Goal: Task Accomplishment & Management: Complete application form

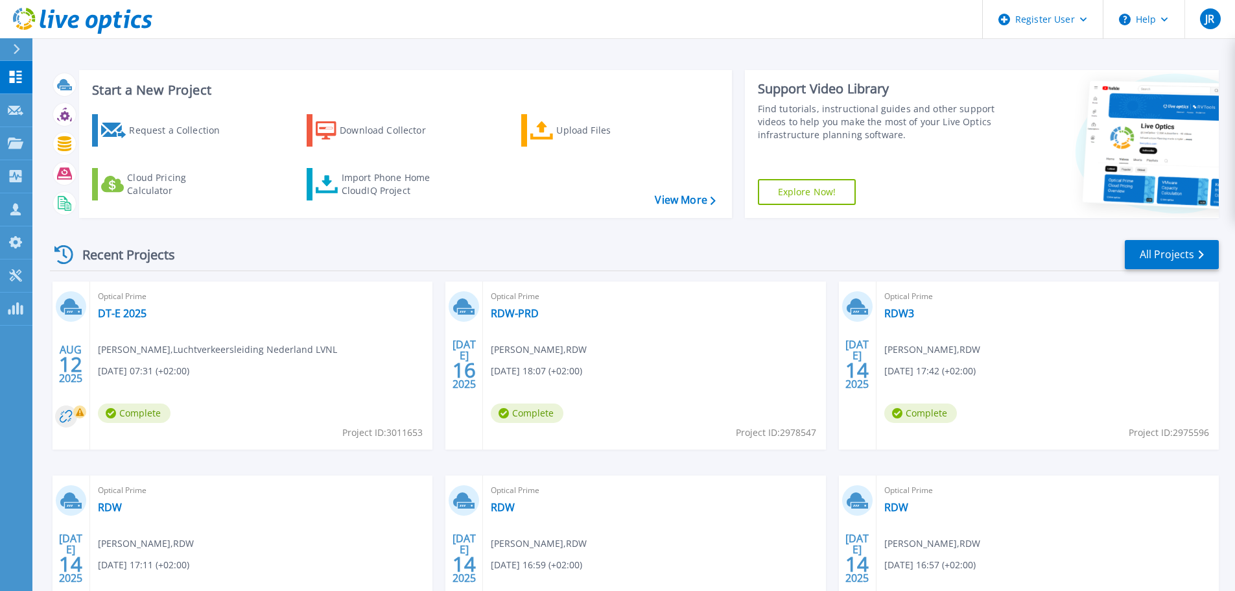
scroll to position [128, 0]
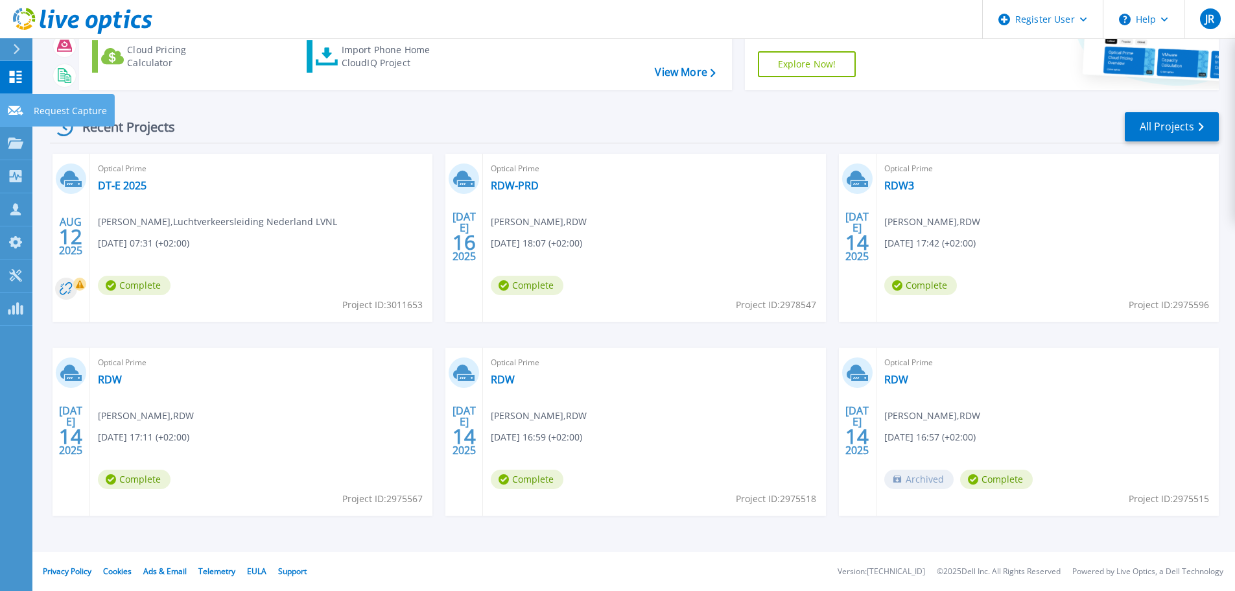
click at [20, 114] on icon at bounding box center [16, 111] width 16 height 10
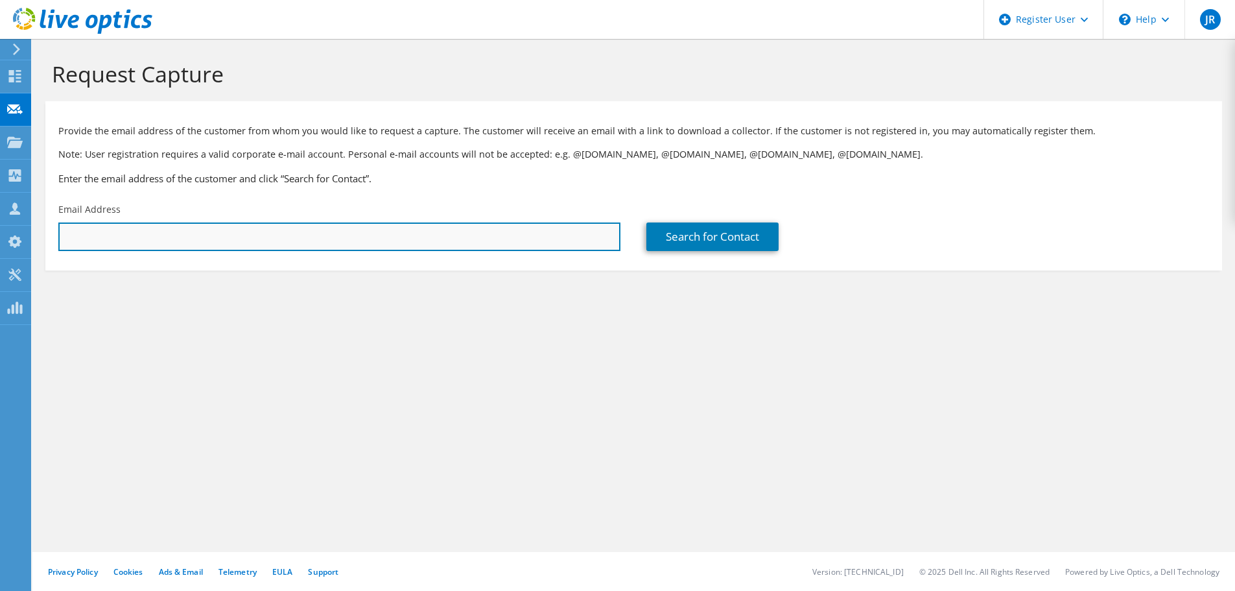
click at [197, 232] on input "text" at bounding box center [339, 236] width 562 height 29
drag, startPoint x: 197, startPoint y: 232, endPoint x: 44, endPoint y: 235, distance: 153.1
click at [44, 235] on section "Request Capture Provide the email address of the customer from whom you would l…" at bounding box center [633, 187] width 1203 height 296
click at [213, 241] on input "sergei.rik@enable-u.com" at bounding box center [339, 236] width 562 height 29
click at [198, 233] on input "sergei.rik@enable-u.com" at bounding box center [339, 236] width 562 height 29
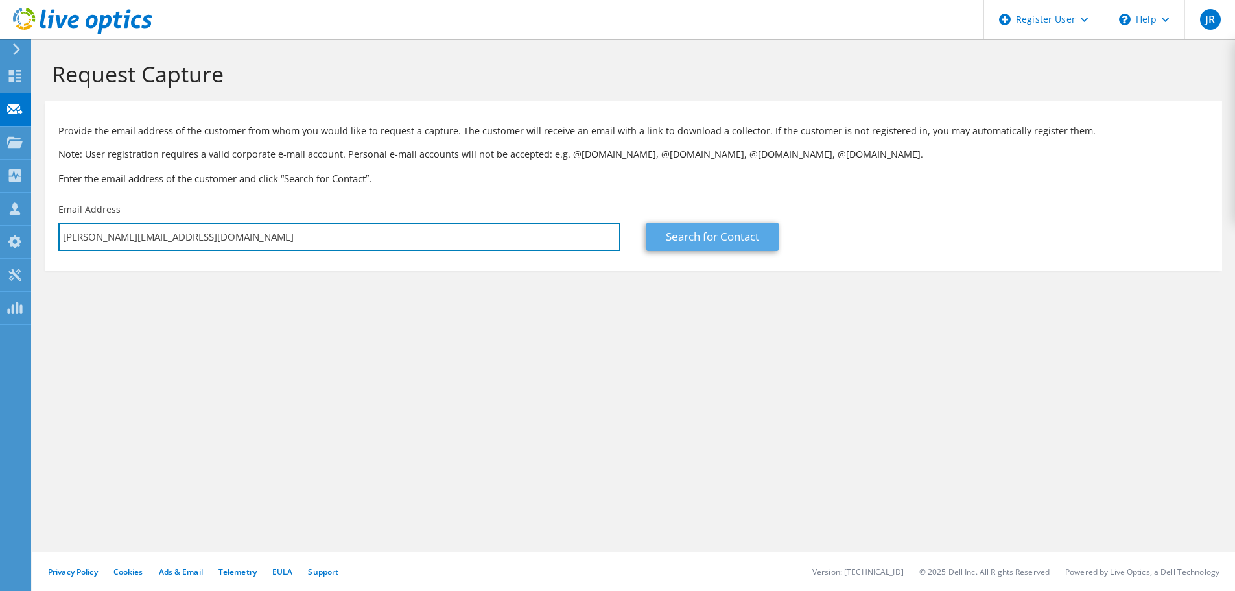
type input "sergei.rik@enable-u.com"
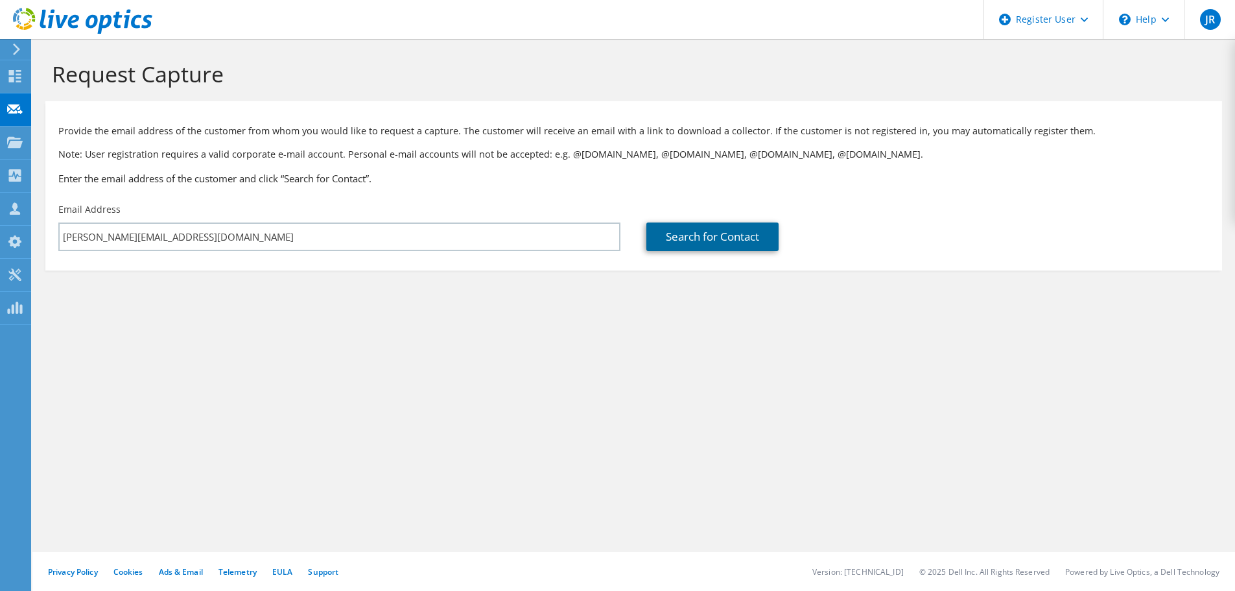
click at [695, 237] on link "Search for Contact" at bounding box center [713, 236] width 132 height 29
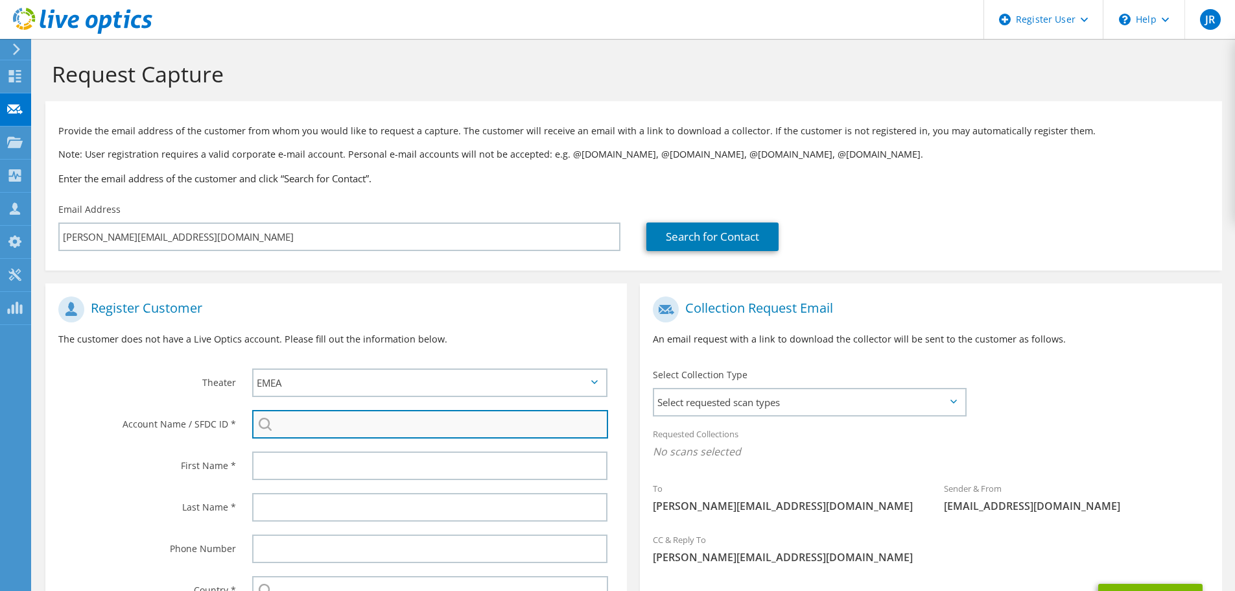
click at [315, 418] on input "search" at bounding box center [430, 424] width 356 height 29
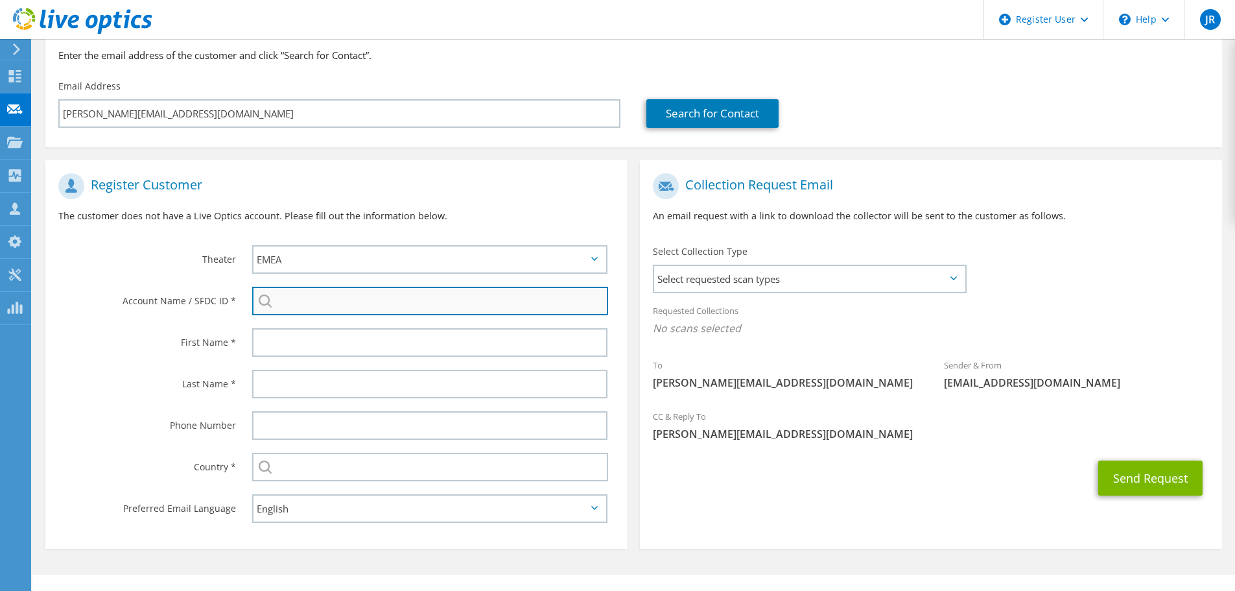
scroll to position [146, 0]
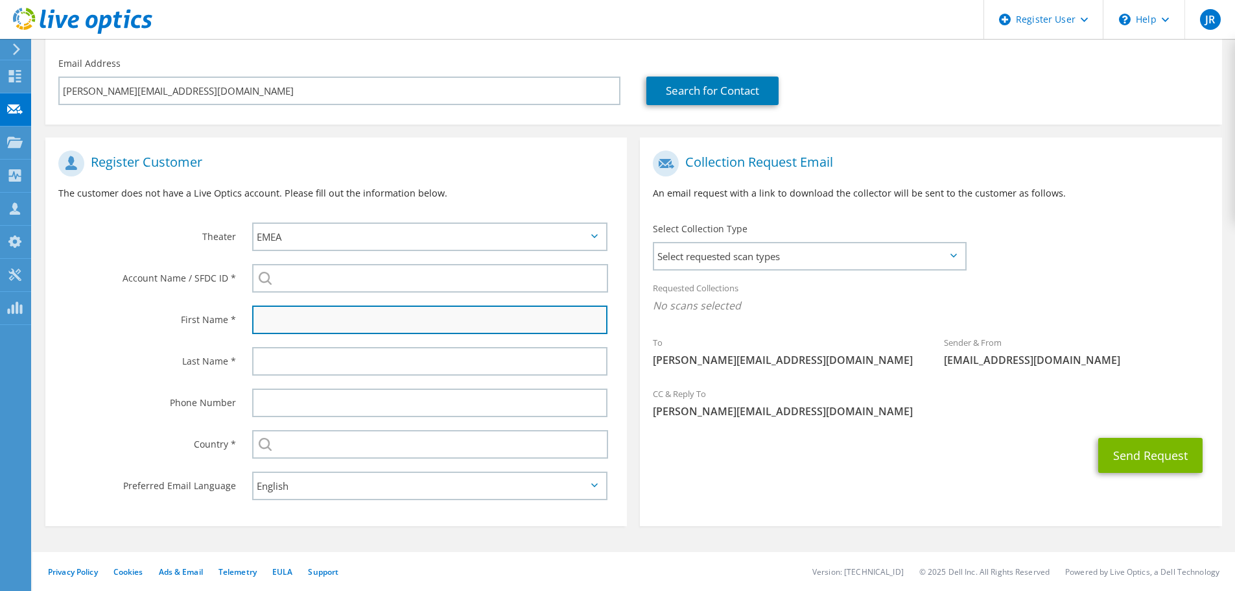
click at [312, 319] on input "text" at bounding box center [429, 319] width 355 height 29
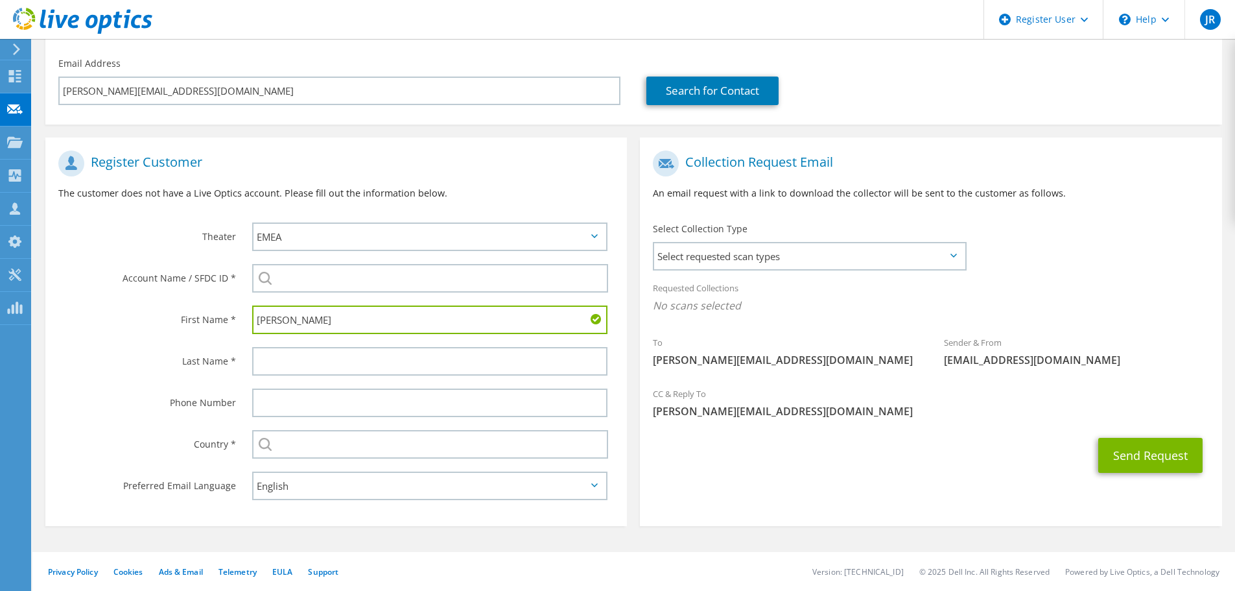
type input "sergei"
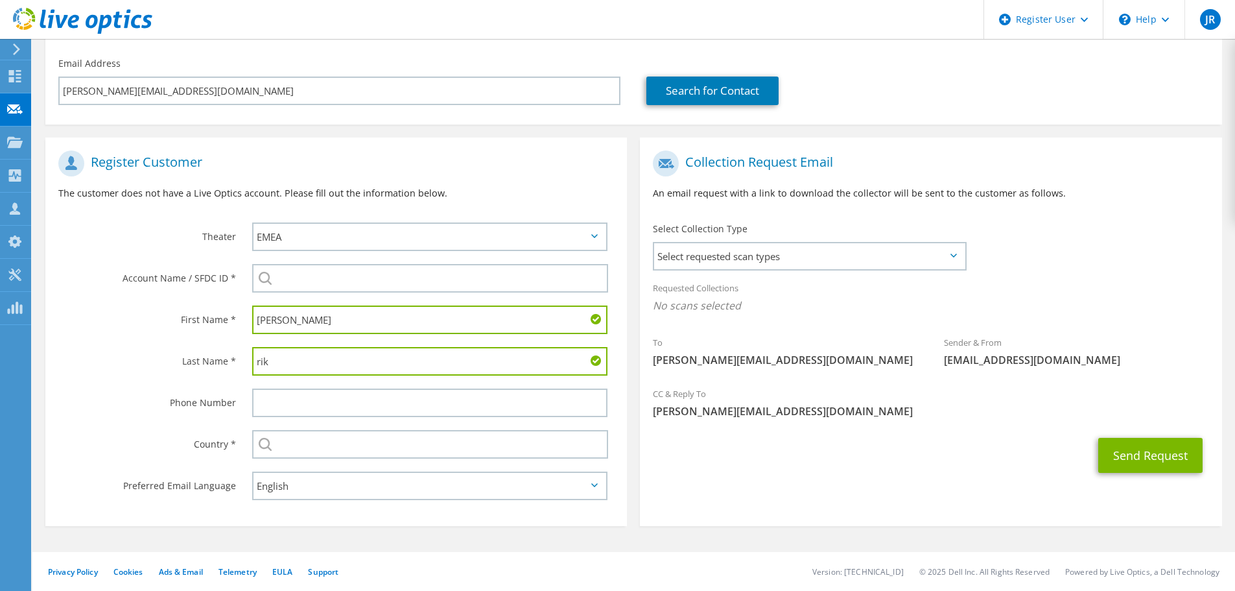
type input "rik"
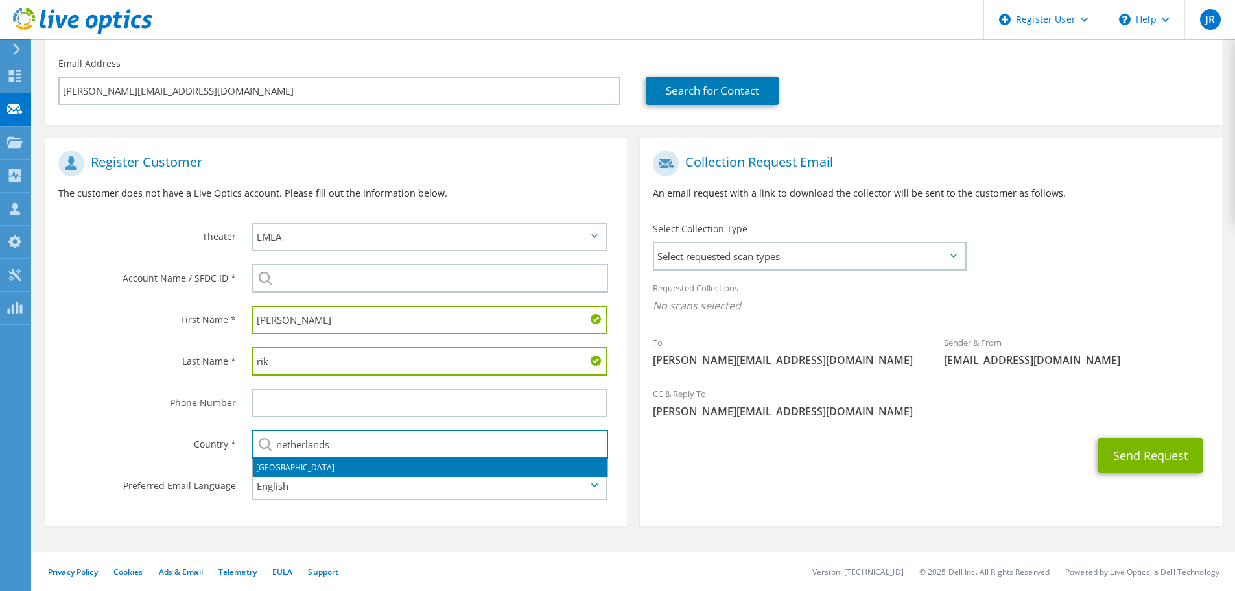
type input "Netherlands"
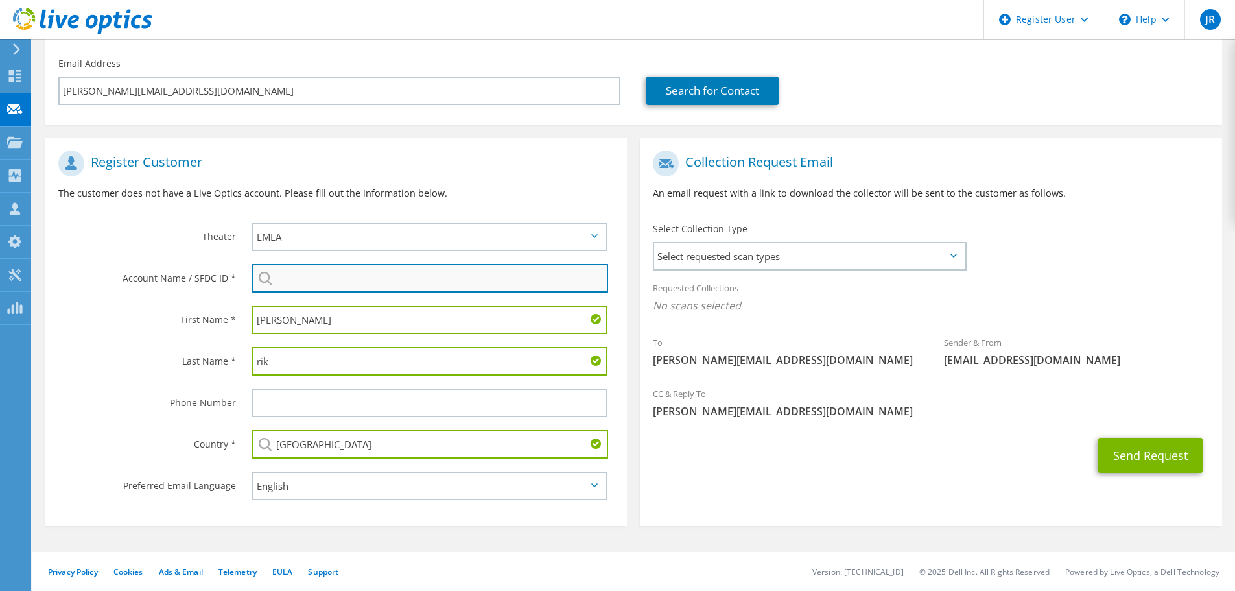
click at [315, 276] on input "search" at bounding box center [430, 278] width 356 height 29
click at [309, 280] on input "search" at bounding box center [430, 278] width 356 height 29
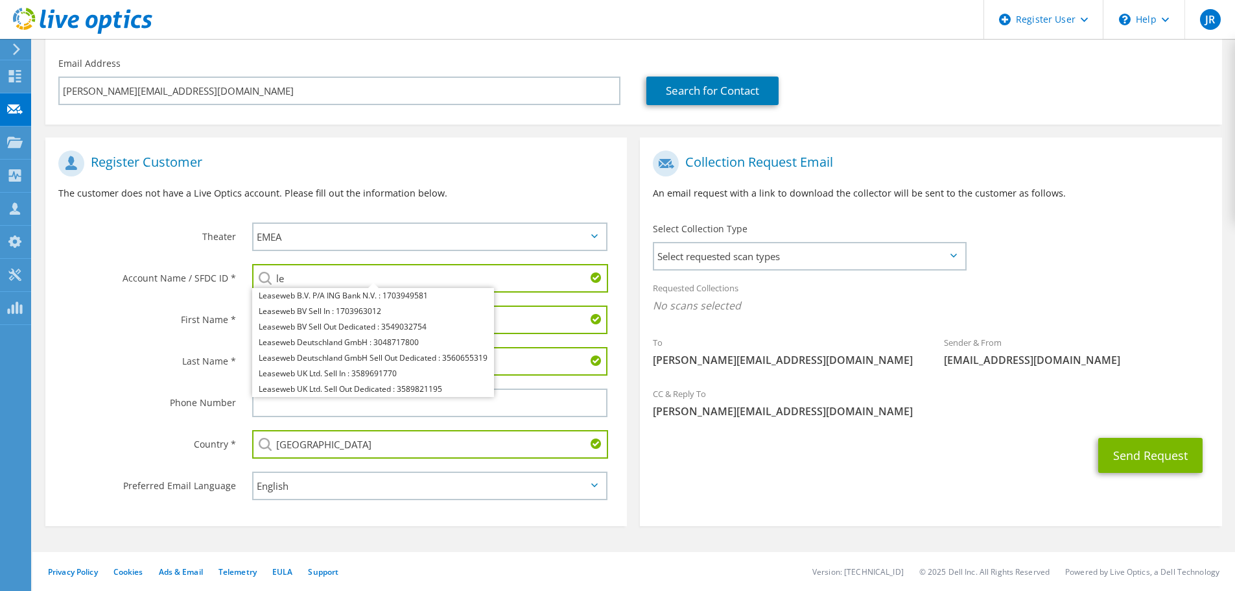
type input "l"
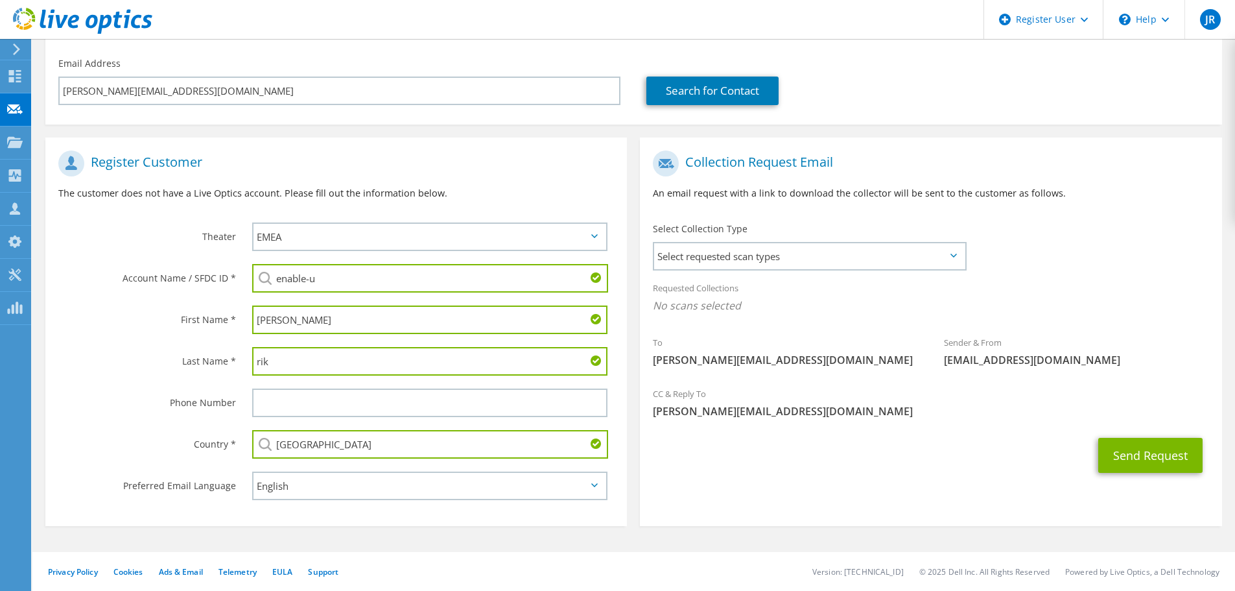
click at [366, 294] on li "ENABLE-U B.V. : 3465206711" at bounding box center [326, 288] width 149 height 16
type input "ENABLE-U B.V. : 3465206711"
click at [748, 252] on span "Select requested scan types" at bounding box center [809, 256] width 311 height 26
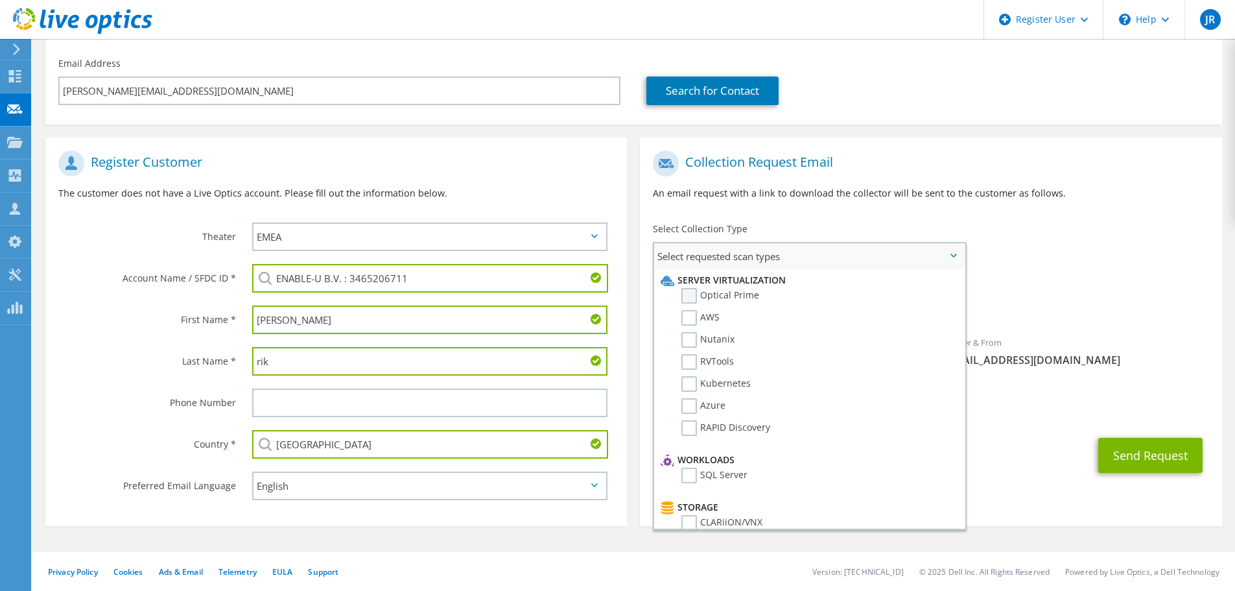
click at [688, 292] on label "Optical Prime" at bounding box center [721, 296] width 78 height 16
click at [0, 0] on input "Optical Prime" at bounding box center [0, 0] width 0 height 0
click at [1073, 289] on div "Requested Collections No scans selected Optical Prime" at bounding box center [931, 300] width 582 height 52
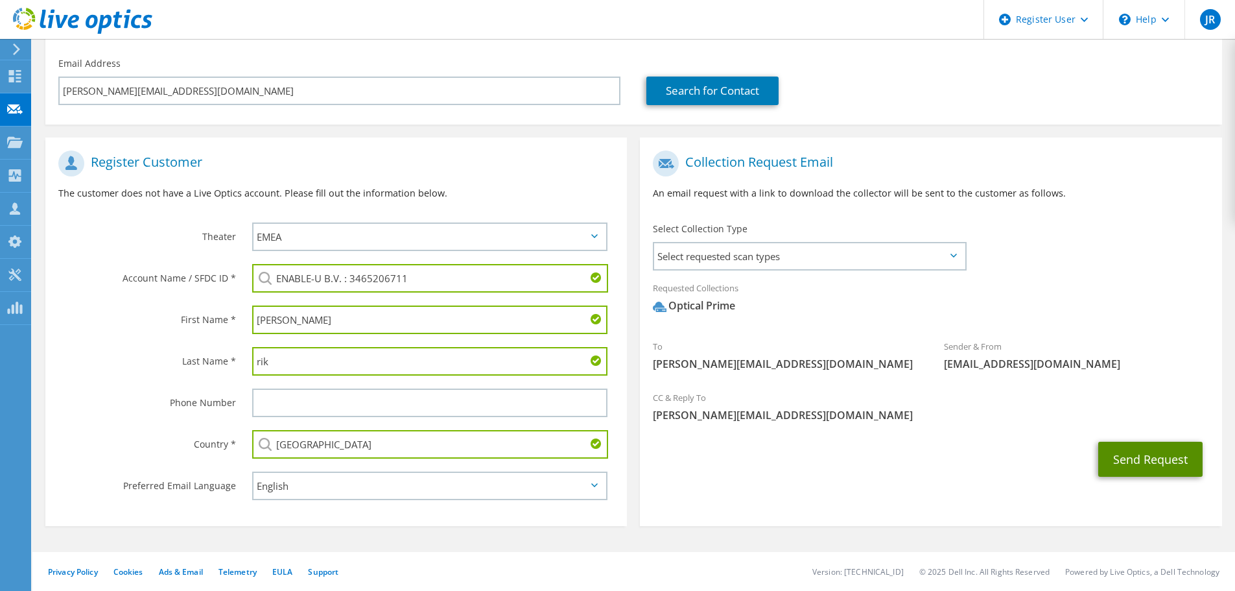
click at [1156, 461] on button "Send Request" at bounding box center [1151, 459] width 104 height 35
